Goal: Task Accomplishment & Management: Manage account settings

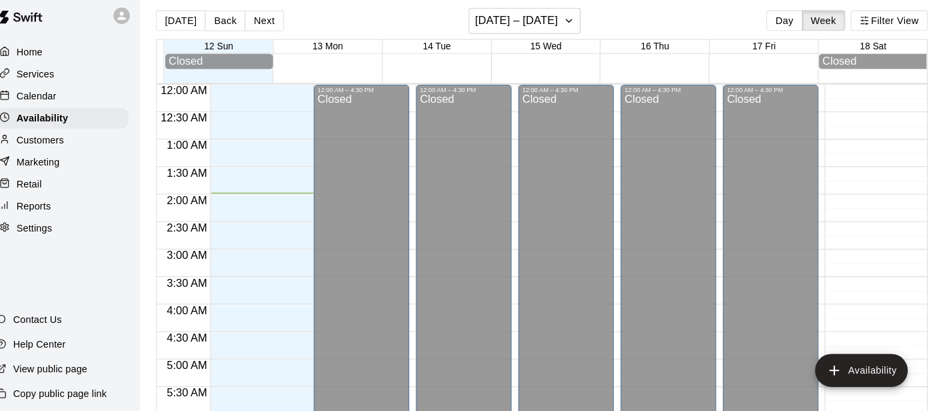
scroll to position [104, 0]
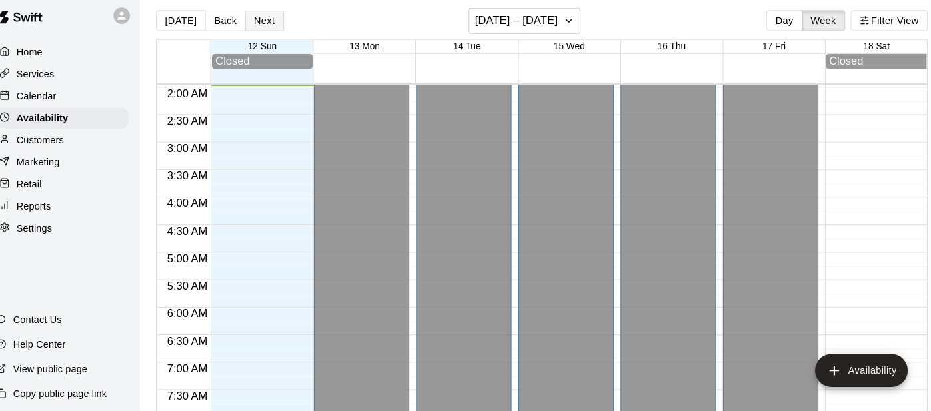
click at [271, 34] on button "Next" at bounding box center [270, 29] width 37 height 20
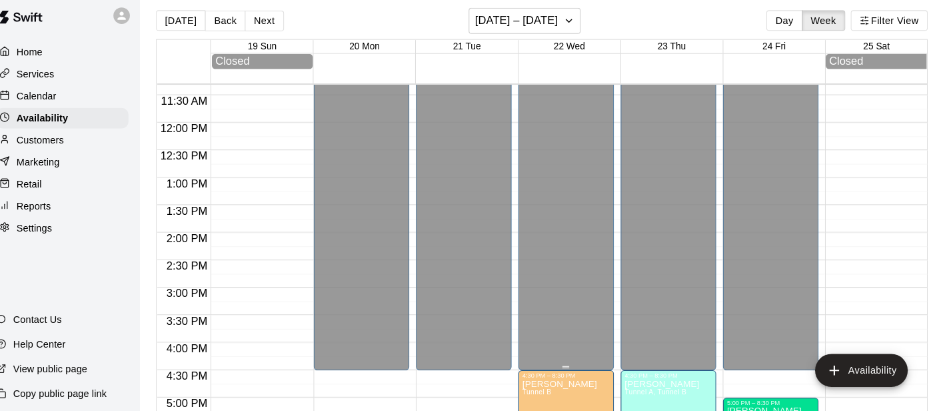
scroll to position [0, 0]
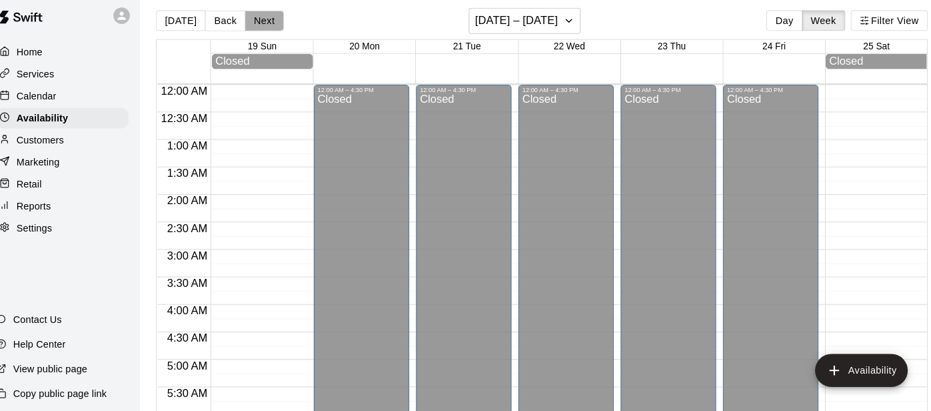
click at [272, 29] on button "Next" at bounding box center [270, 29] width 37 height 20
click at [62, 55] on div "Home" at bounding box center [75, 59] width 129 height 20
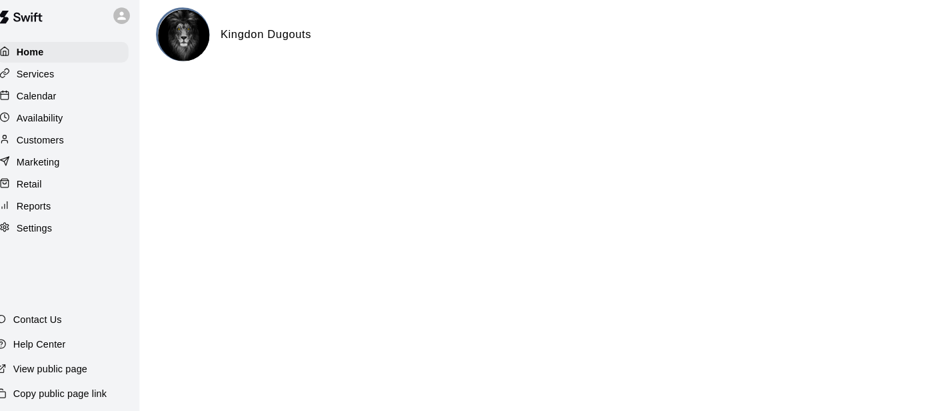
click at [42, 129] on p "Availability" at bounding box center [53, 123] width 45 height 13
